Goal: Transaction & Acquisition: Purchase product/service

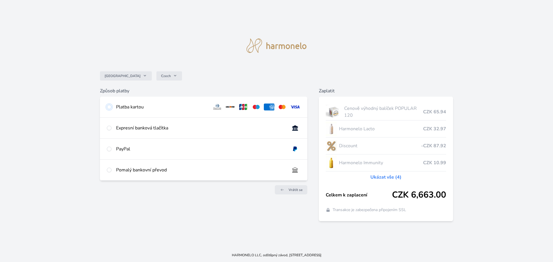
click at [109, 108] on input "radio" at bounding box center [109, 107] width 5 height 5
radio input "true"
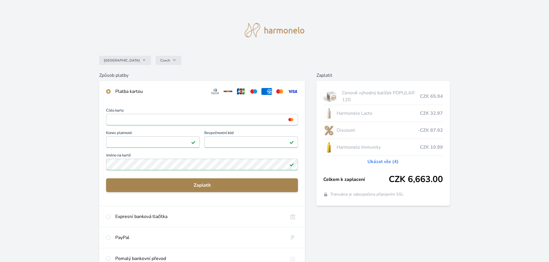
click at [233, 188] on span "Zaplatit" at bounding box center [202, 185] width 183 height 7
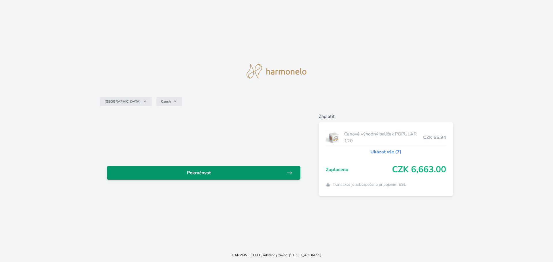
click at [279, 174] on span "Pokračovat" at bounding box center [198, 173] width 175 height 7
